Goal: Find specific page/section: Find specific page/section

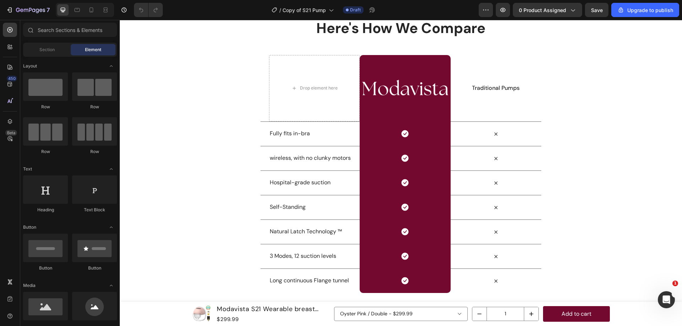
scroll to position [1669, 0]
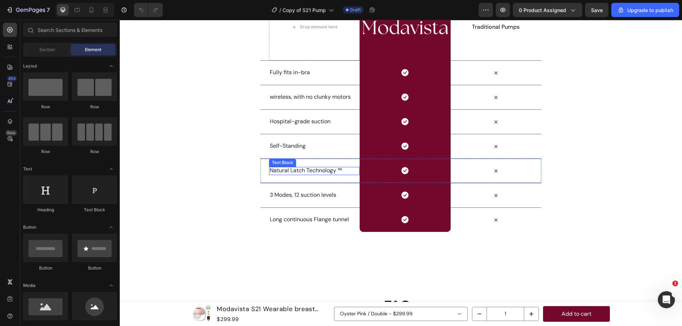
click at [288, 170] on p "Natural Latch Technology ™" at bounding box center [314, 170] width 89 height 7
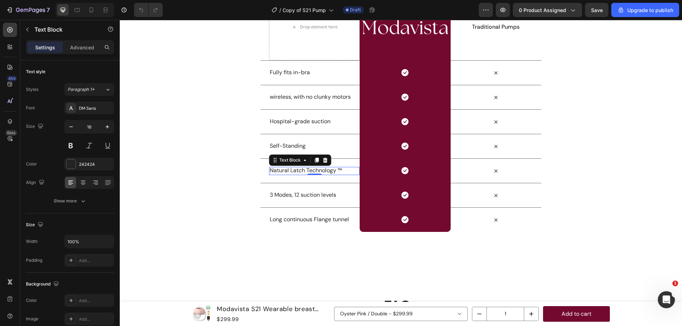
click at [288, 171] on p "Natural Latch Technology ™" at bounding box center [314, 170] width 89 height 7
click at [289, 172] on p "Natural Latch Technology ™" at bounding box center [314, 170] width 89 height 7
click at [292, 168] on p "Natural Latch Technology ™" at bounding box center [314, 170] width 89 height 7
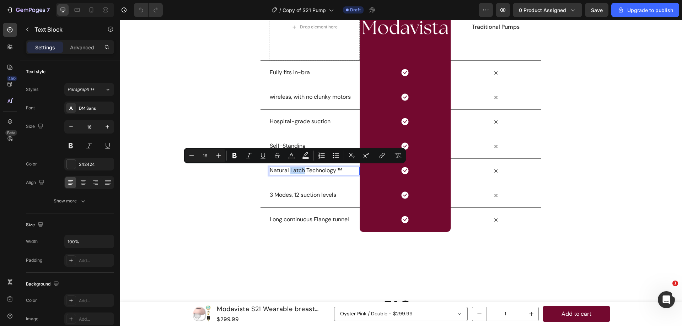
click at [292, 168] on p "Natural Latch Technology ™" at bounding box center [314, 170] width 89 height 7
copy p "Natural Latch Technology ™"
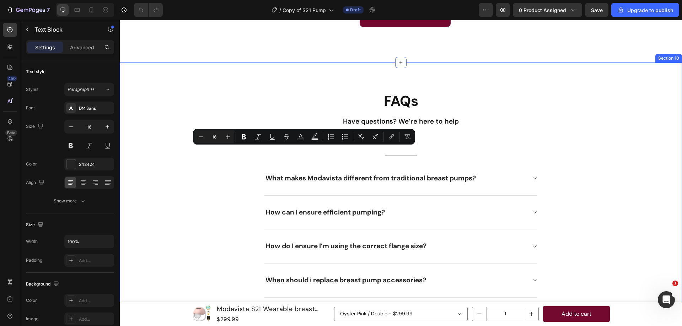
click at [569, 136] on div "FAQs Heading Have questions? We’re here to help Text block Title Line Title Lin…" at bounding box center [400, 211] width 551 height 241
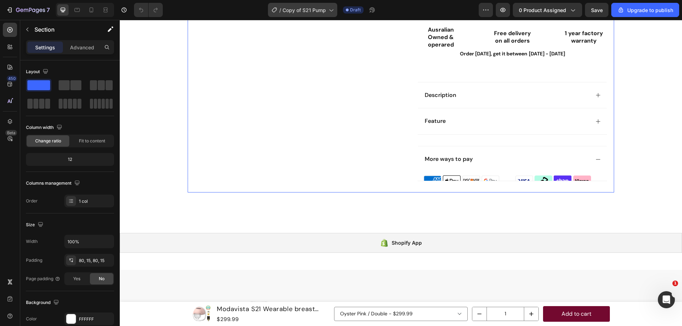
scroll to position [415, 0]
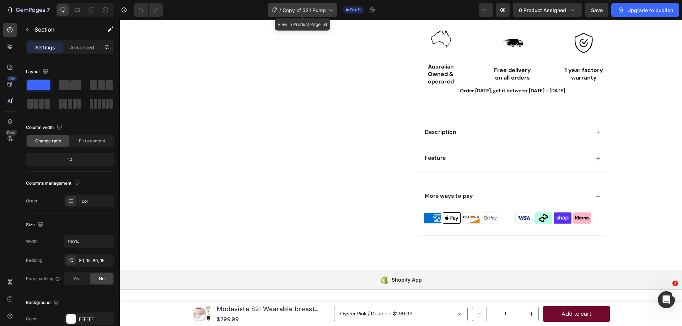
click at [322, 7] on span "Copy of S21 Pump" at bounding box center [303, 9] width 43 height 7
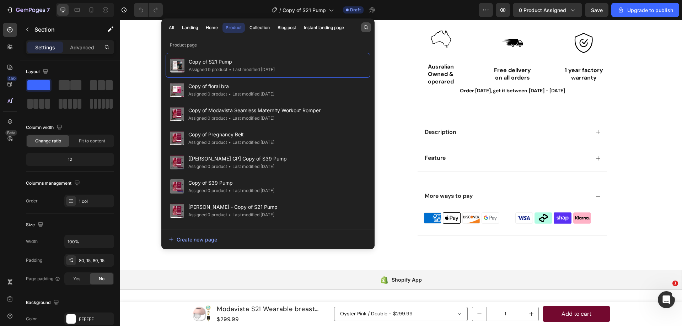
click at [364, 31] on button "button" at bounding box center [366, 27] width 10 height 10
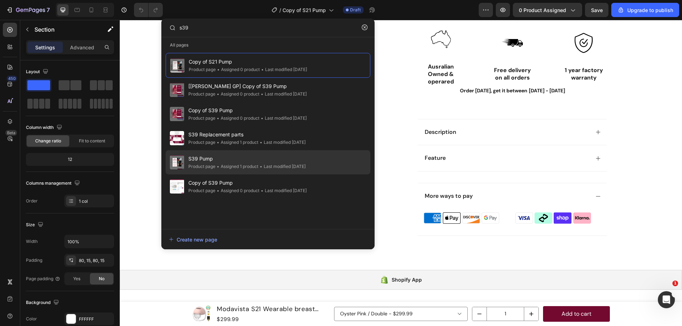
type input "s39"
click at [250, 158] on span "S39 Pump" at bounding box center [246, 158] width 117 height 9
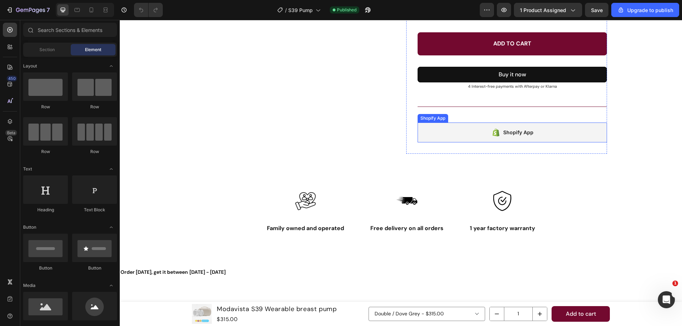
scroll to position [287, 0]
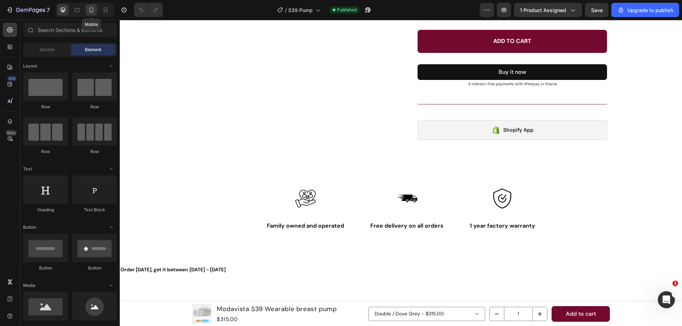
click at [86, 12] on div at bounding box center [91, 9] width 11 height 11
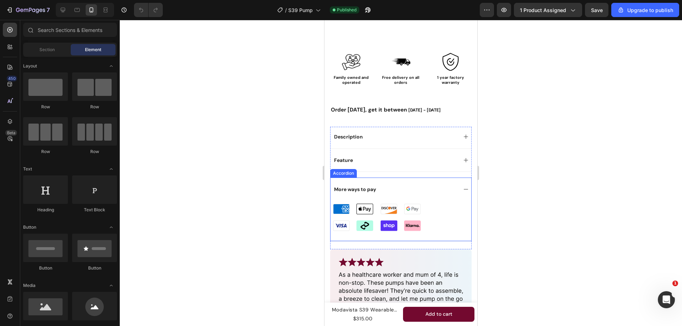
scroll to position [484, 0]
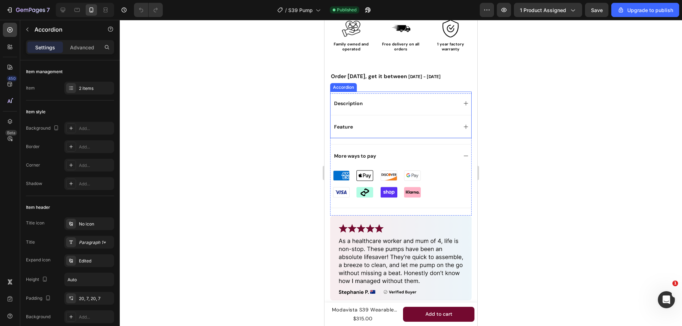
click at [463, 129] on icon at bounding box center [466, 127] width 6 height 6
